Goal: Task Accomplishment & Management: Manage account settings

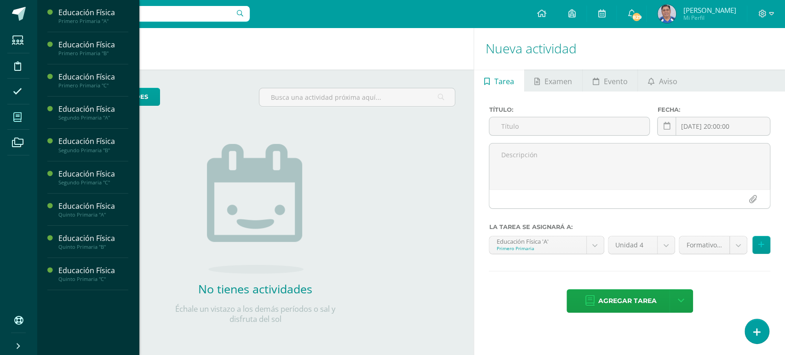
click at [17, 117] on icon at bounding box center [17, 117] width 8 height 9
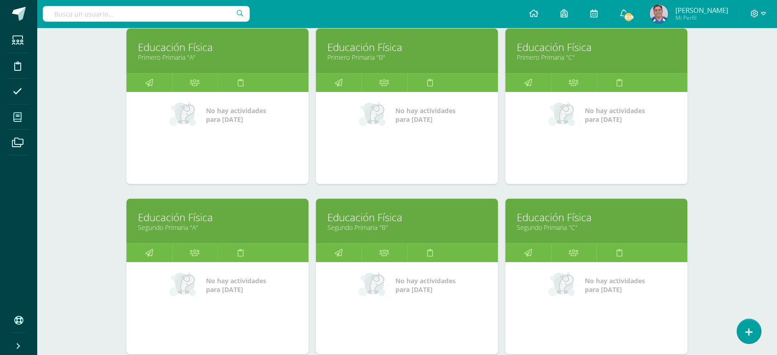
scroll to position [144, 0]
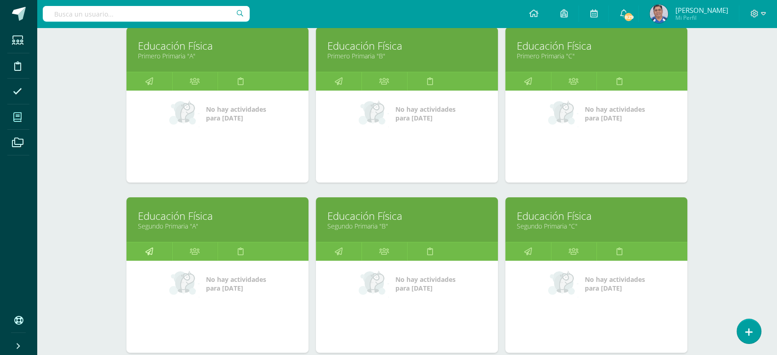
click at [145, 253] on icon at bounding box center [149, 251] width 8 height 18
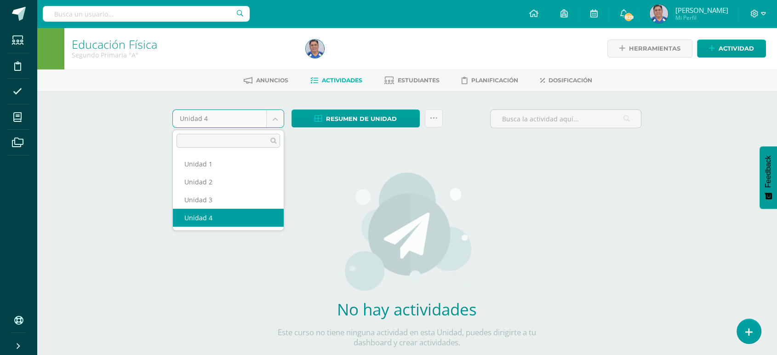
click at [272, 117] on body "Estudiantes Disciplina Asistencia Mis cursos Archivos Soporte Ayuda Reportar un…" at bounding box center [388, 197] width 777 height 395
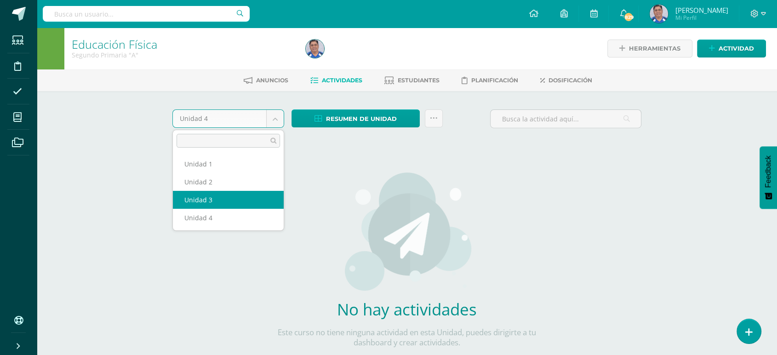
select select "Unidad 3"
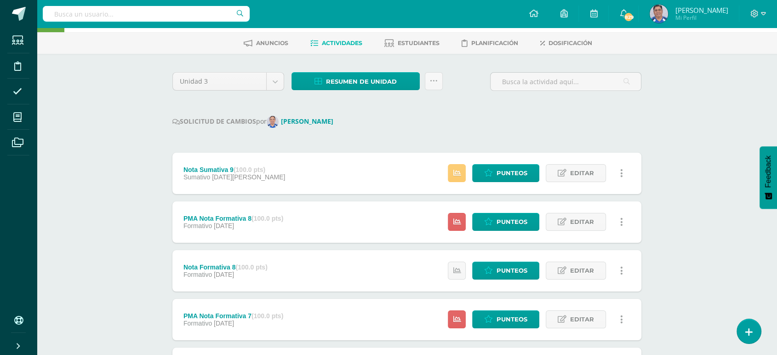
scroll to position [41, 0]
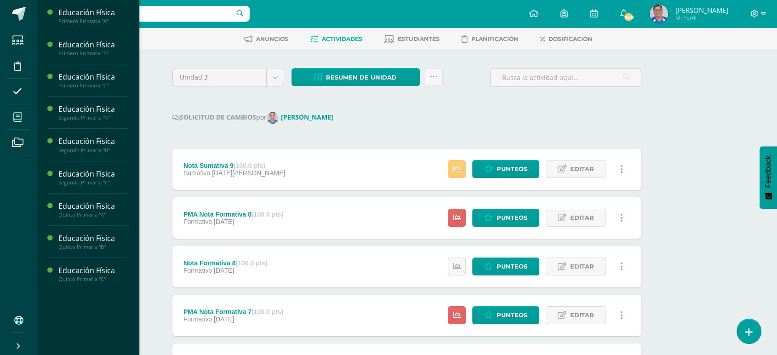
click at [18, 116] on icon at bounding box center [17, 117] width 8 height 9
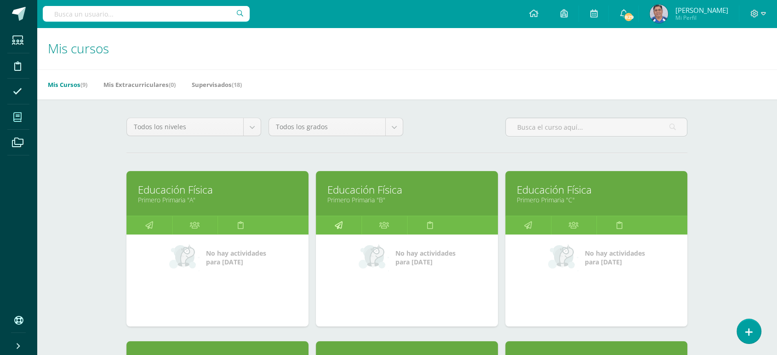
click at [337, 225] on icon at bounding box center [339, 225] width 8 height 18
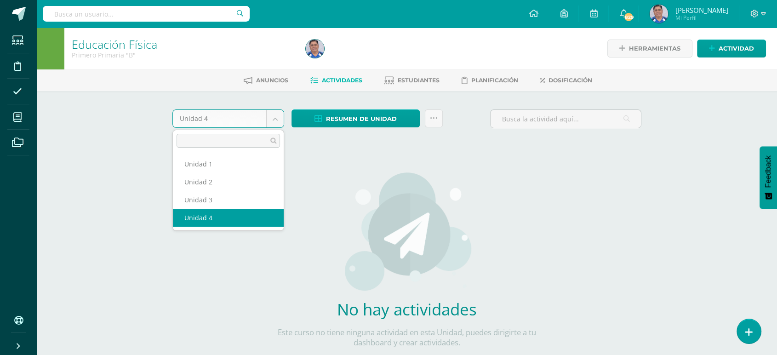
click at [274, 118] on body "Estudiantes Disciplina Asistencia Mis cursos Archivos Soporte Ayuda Reportar un…" at bounding box center [388, 197] width 777 height 395
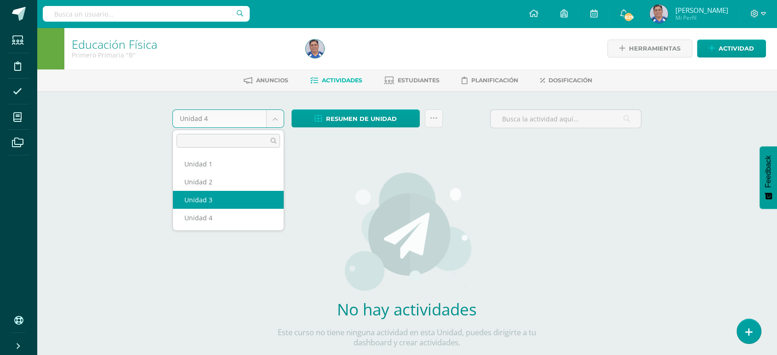
select select "Unidad 3"
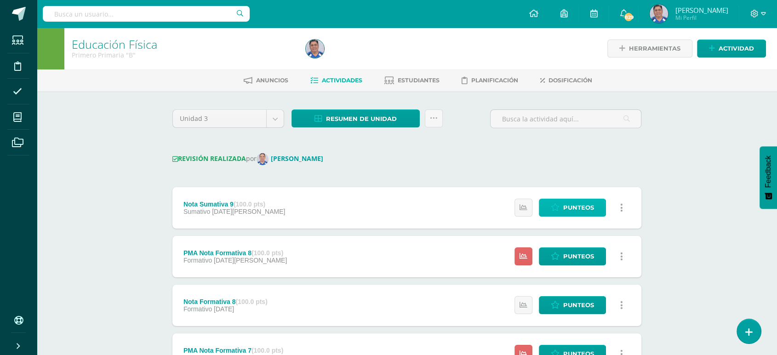
click at [570, 210] on span "Punteos" at bounding box center [578, 207] width 31 height 17
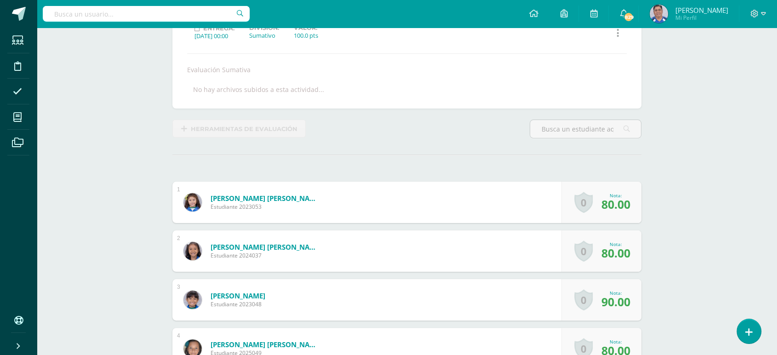
scroll to position [141, 0]
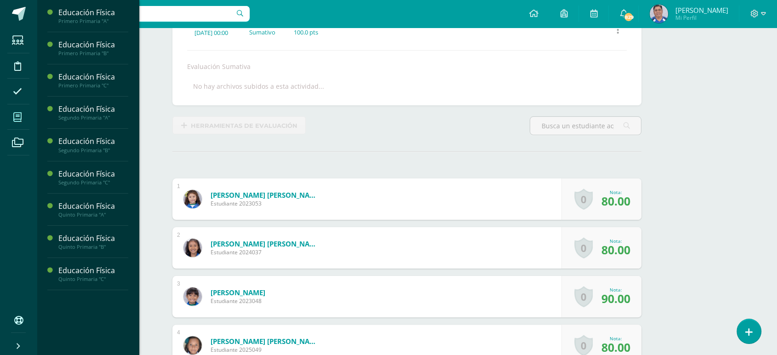
click at [19, 119] on icon at bounding box center [17, 117] width 8 height 9
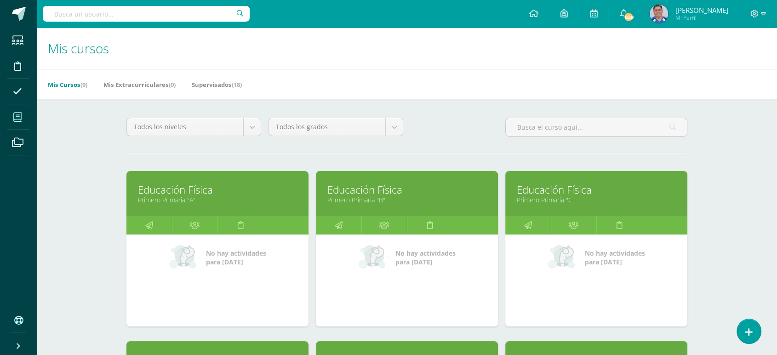
click at [19, 119] on icon at bounding box center [17, 117] width 8 height 9
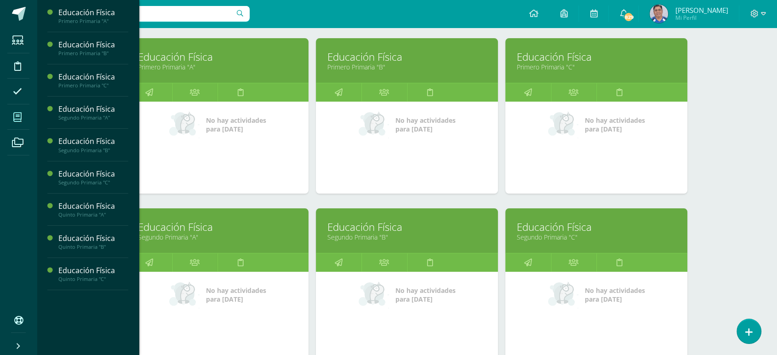
scroll to position [137, 0]
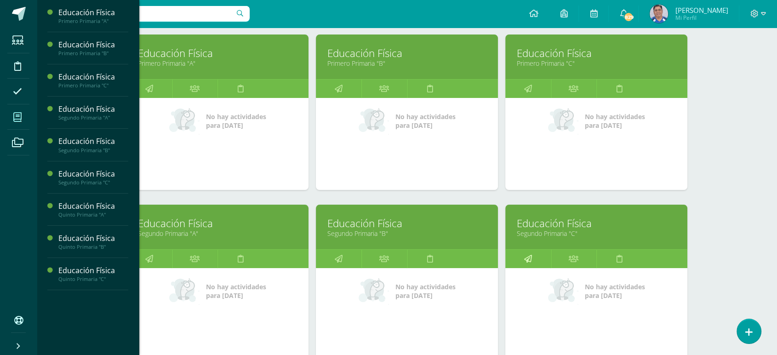
click at [525, 257] on icon at bounding box center [528, 259] width 8 height 18
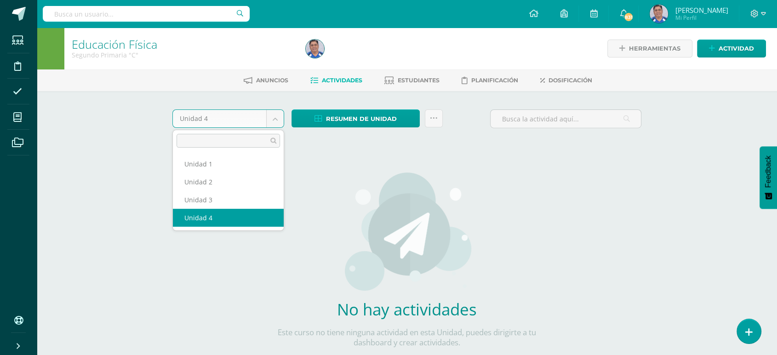
click at [275, 114] on body "Estudiantes Disciplina Asistencia Mis cursos Archivos Soporte Ayuda Reportar un…" at bounding box center [388, 197] width 777 height 395
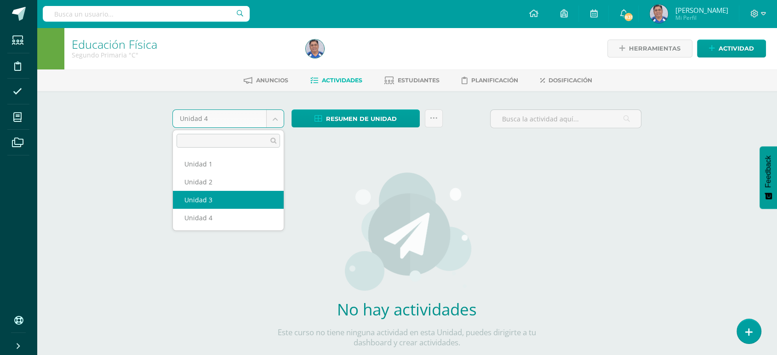
select select "Unidad 3"
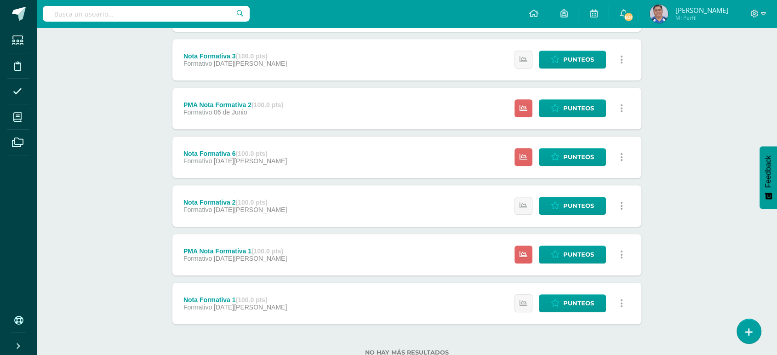
scroll to position [703, 0]
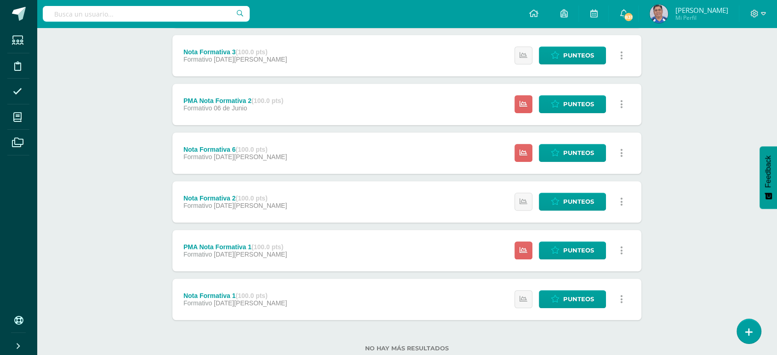
click at [474, 154] on div "Nota Formativa 6 (100.0 pts) Formativo 03 de Junio Estatus de Actividad: 10 Est…" at bounding box center [406, 152] width 469 height 41
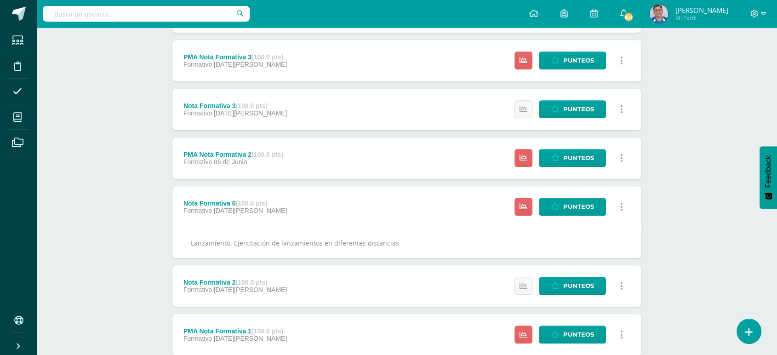
scroll to position [650, 0]
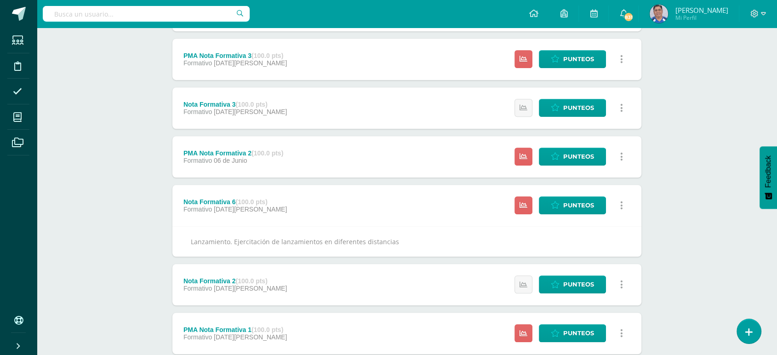
click at [621, 205] on icon at bounding box center [621, 205] width 3 height 10
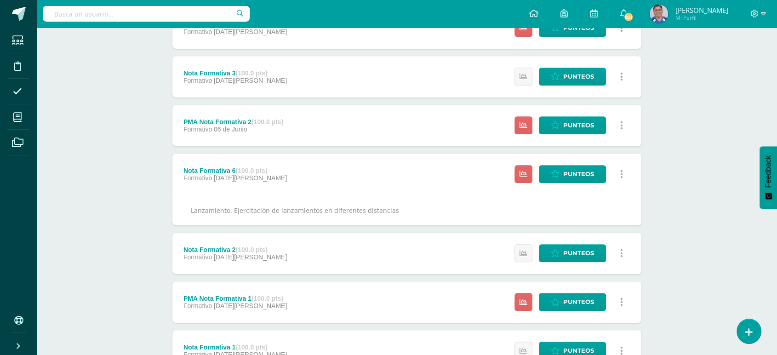
scroll to position [689, 0]
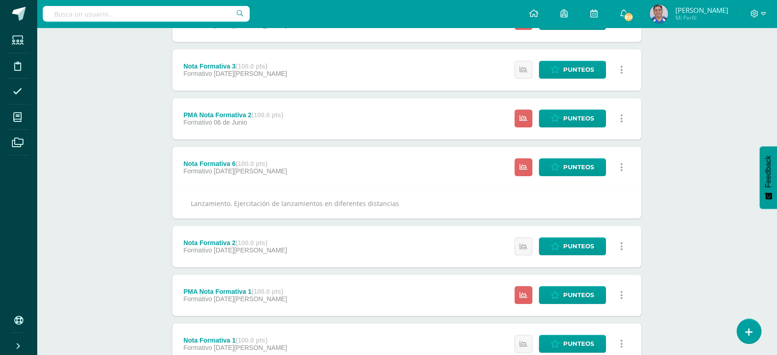
click at [619, 165] on link at bounding box center [621, 167] width 18 height 18
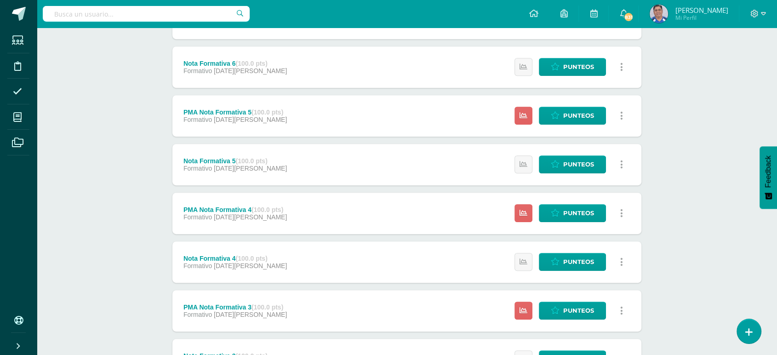
scroll to position [392, 0]
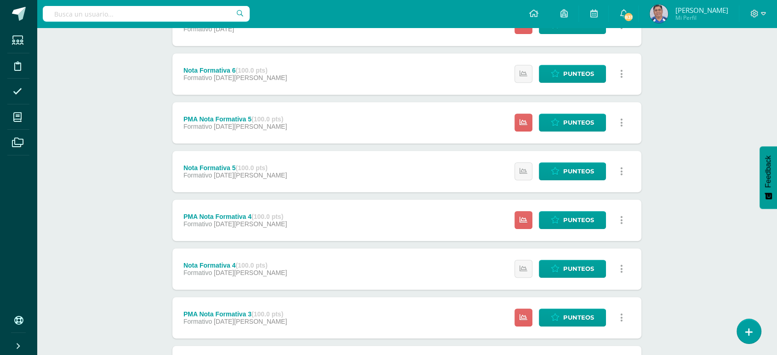
click at [621, 73] on icon at bounding box center [621, 74] width 3 height 10
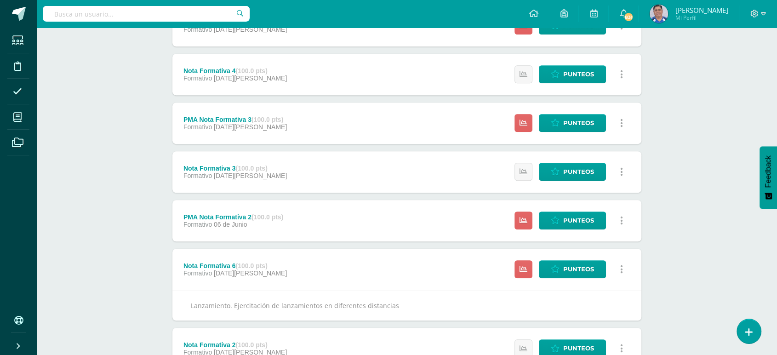
scroll to position [598, 0]
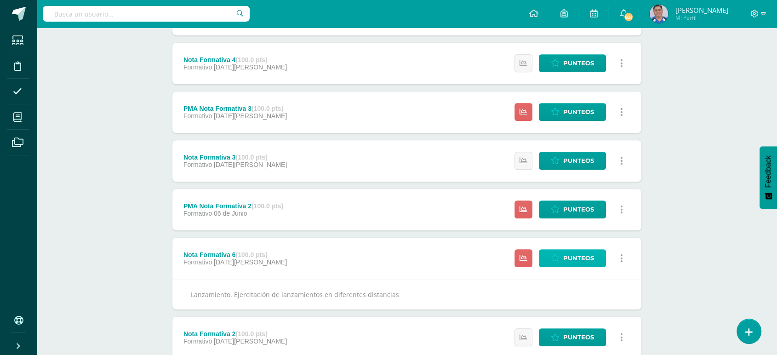
click at [570, 259] on span "Punteos" at bounding box center [578, 258] width 31 height 17
